Goal: Find contact information: Find contact information

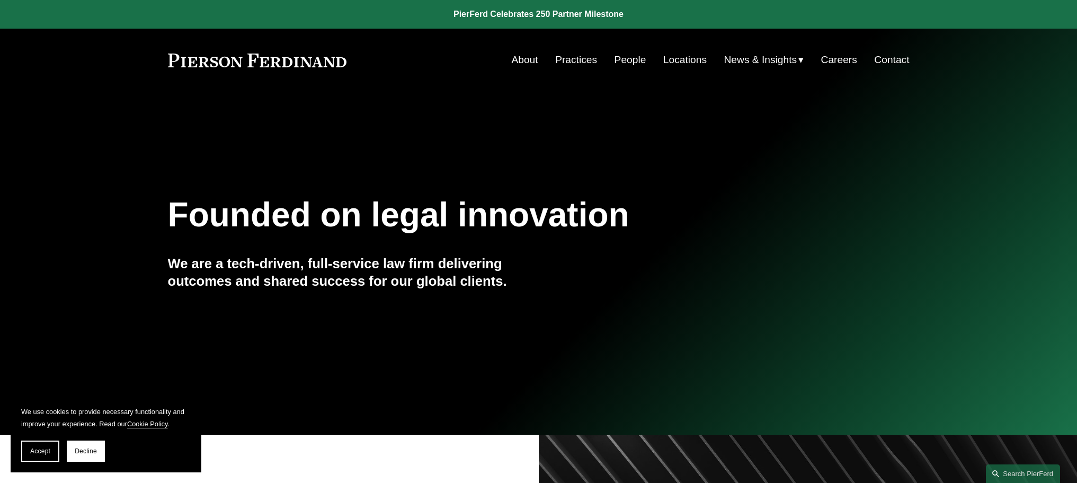
click at [631, 56] on link "People" at bounding box center [631, 60] width 32 height 20
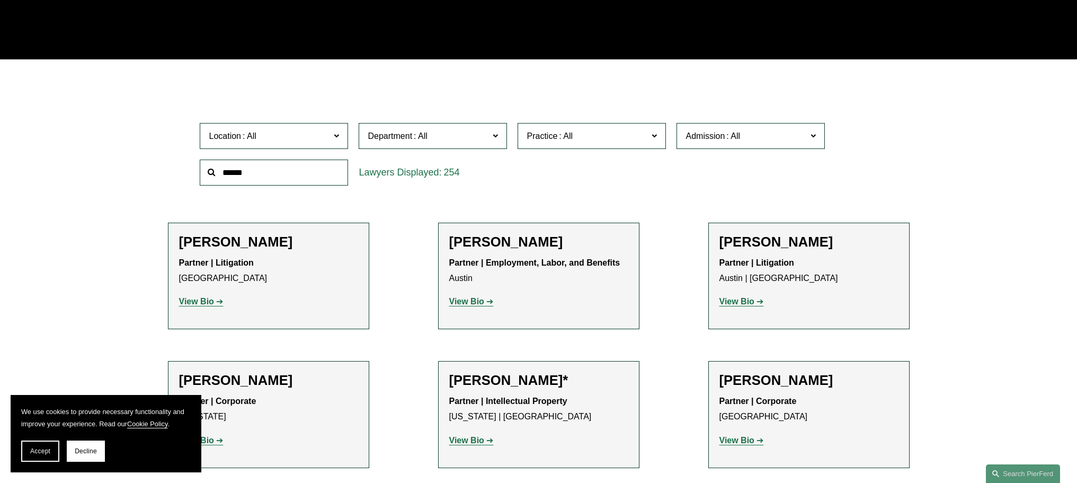
scroll to position [265, 0]
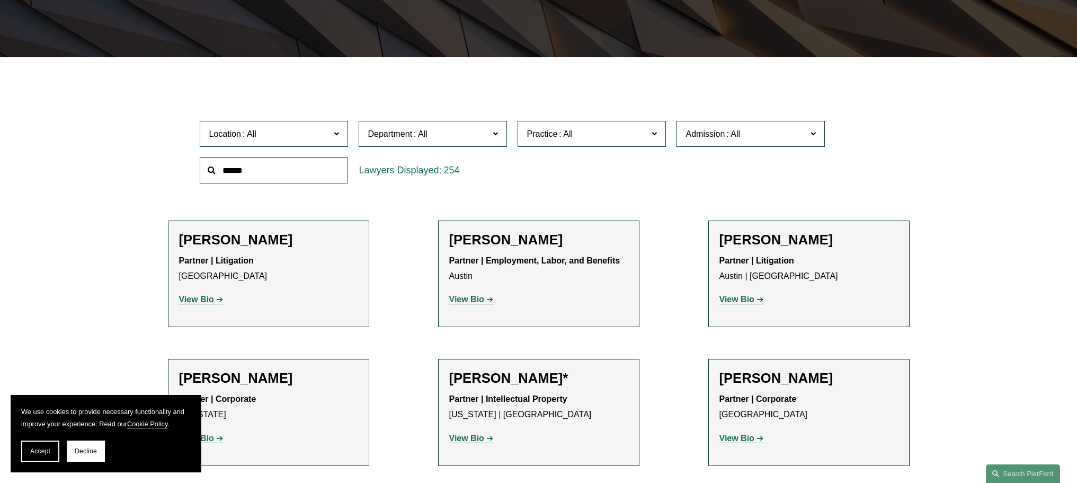
click at [333, 134] on label "Location" at bounding box center [274, 134] width 148 height 26
click at [783, 165] on div "Location All [GEOGRAPHIC_DATA] [GEOGRAPHIC_DATA] [GEOGRAPHIC_DATA] [GEOGRAPHIC_…" at bounding box center [538, 152] width 688 height 73
click at [639, 136] on span "Practice" at bounding box center [587, 134] width 121 height 14
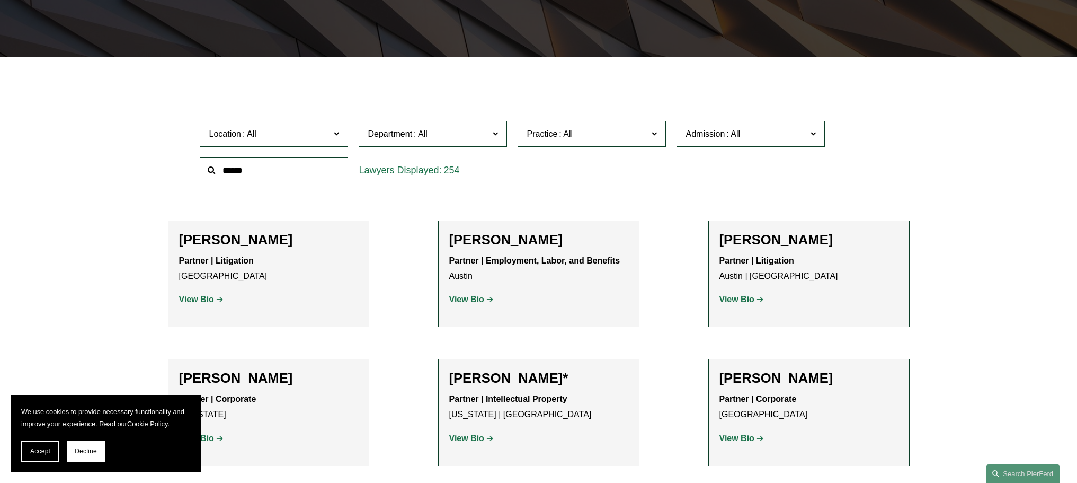
click at [491, 135] on label "Department" at bounding box center [433, 134] width 148 height 26
click at [0, 0] on link "Employment, Labor, and Benefits" at bounding box center [0, 0] width 0 height 0
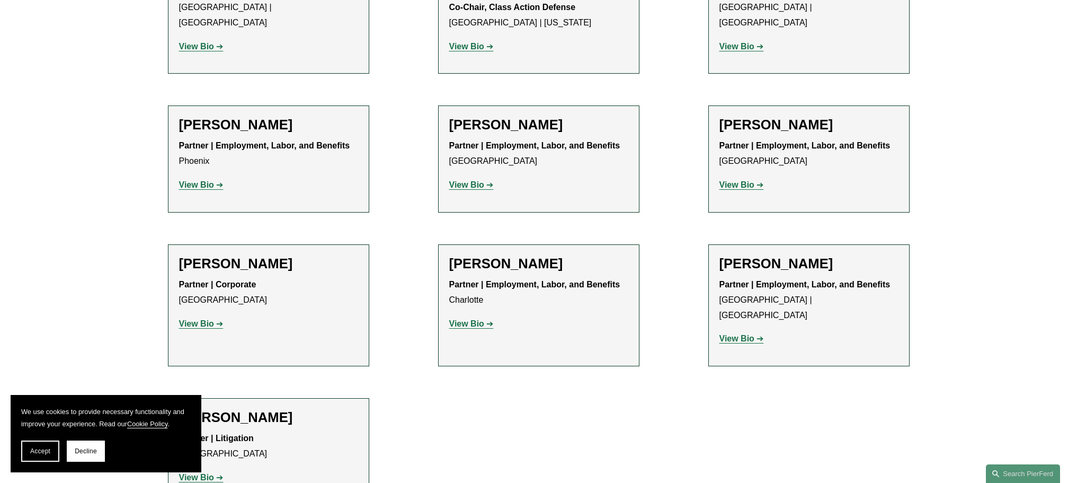
scroll to position [1748, 0]
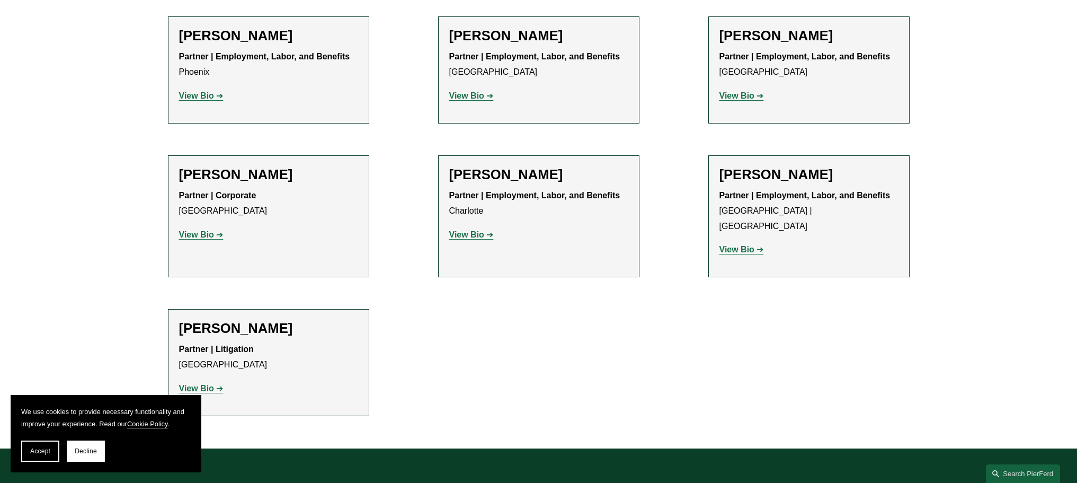
click at [466, 230] on strong "View Bio" at bounding box center [466, 234] width 35 height 9
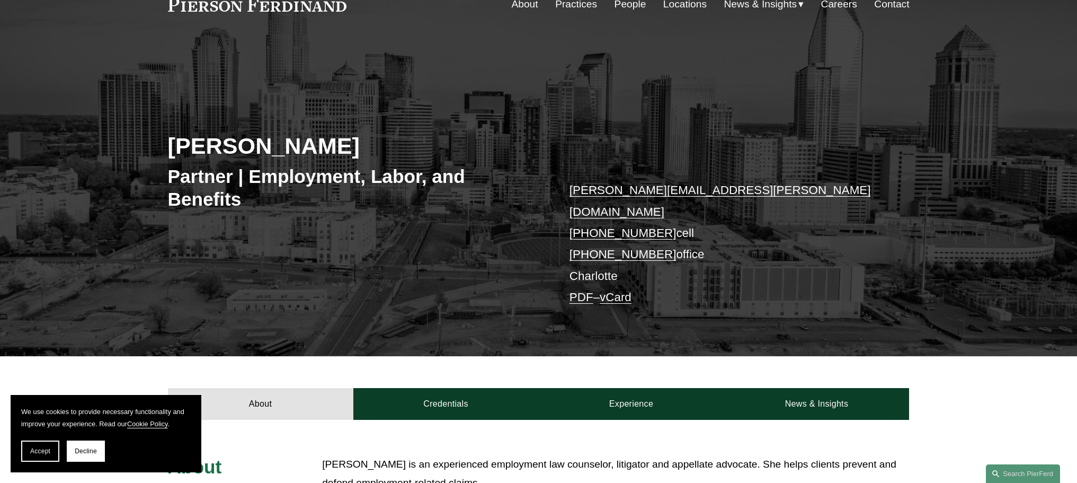
scroll to position [53, 0]
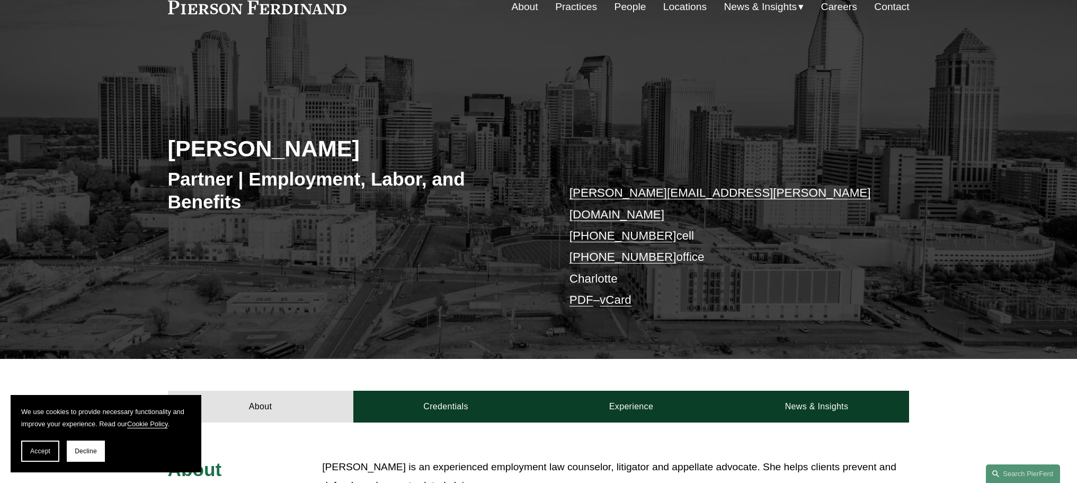
click at [704, 196] on p "jill.stricklin@pierferd.com +1.336.682.4909 cell +1.336.800.5955 office Charlot…" at bounding box center [724, 246] width 309 height 128
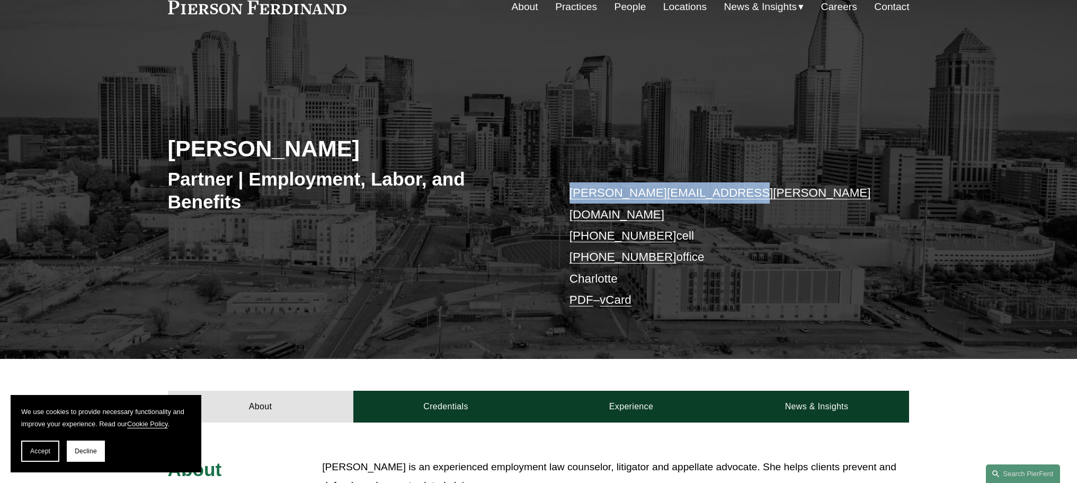
drag, startPoint x: 706, startPoint y: 196, endPoint x: 567, endPoint y: 196, distance: 138.8
click at [567, 197] on div "Jill S. Stricklin Partner | Employment, Labor, and Benefits jill.stricklin@pier…" at bounding box center [538, 215] width 1077 height 288
copy link "jill.stricklin@pierferd.com"
